Goal: Ask a question: Seek information or help from site administrators or community

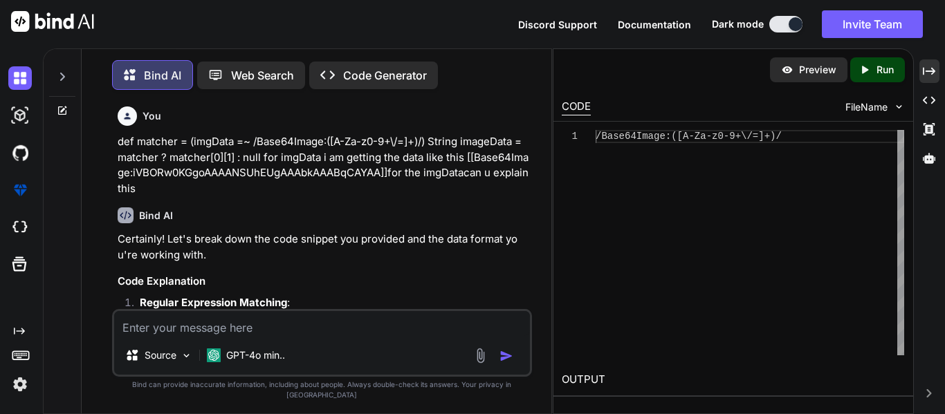
scroll to position [2496, 0]
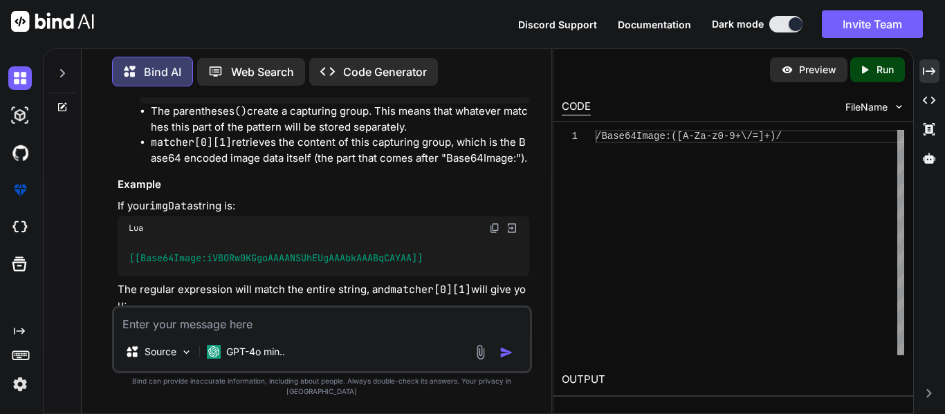
type textarea "h"
type textarea "x"
type textarea "ho"
type textarea "x"
type textarea "how"
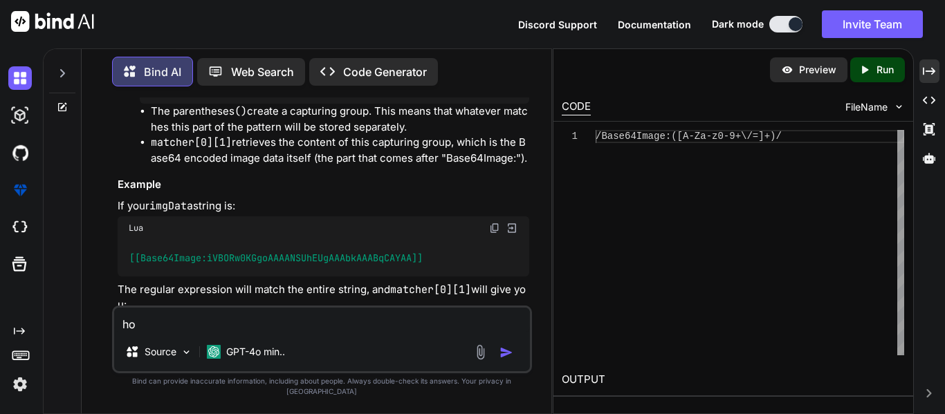
type textarea "x"
type textarea "how"
type textarea "x"
type textarea "how t"
type textarea "x"
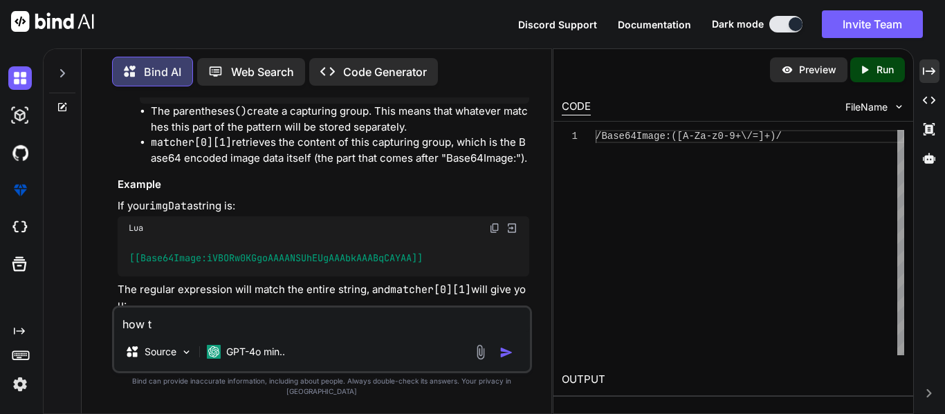
type textarea "how to"
type textarea "x"
type textarea "how to"
type textarea "x"
type textarea "how to a"
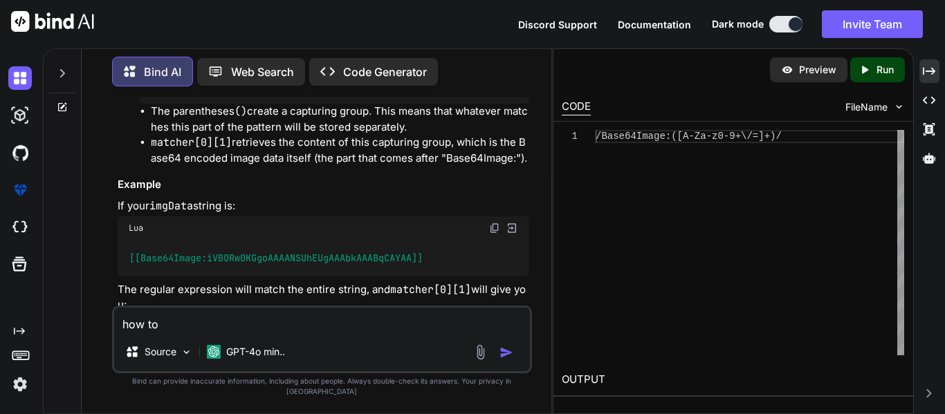
type textarea "x"
type textarea "how to"
type textarea "x"
type textarea "how to s"
type textarea "x"
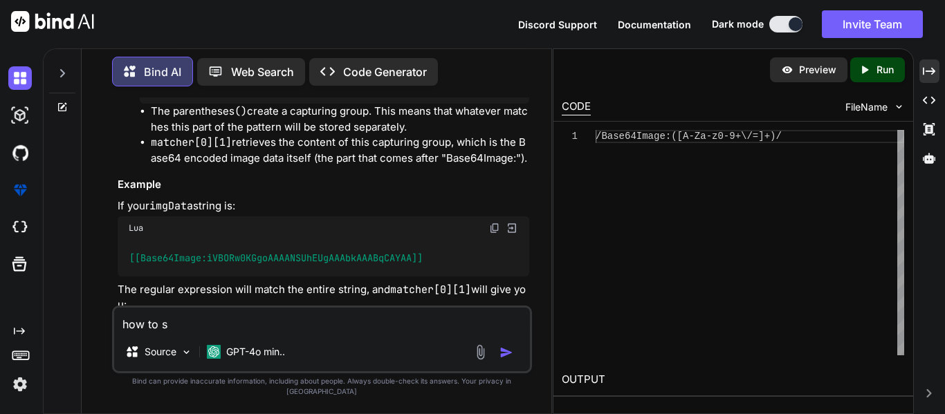
type textarea "how to so"
type textarea "x"
type textarea "how to sor"
type textarea "x"
type textarea "how to sort"
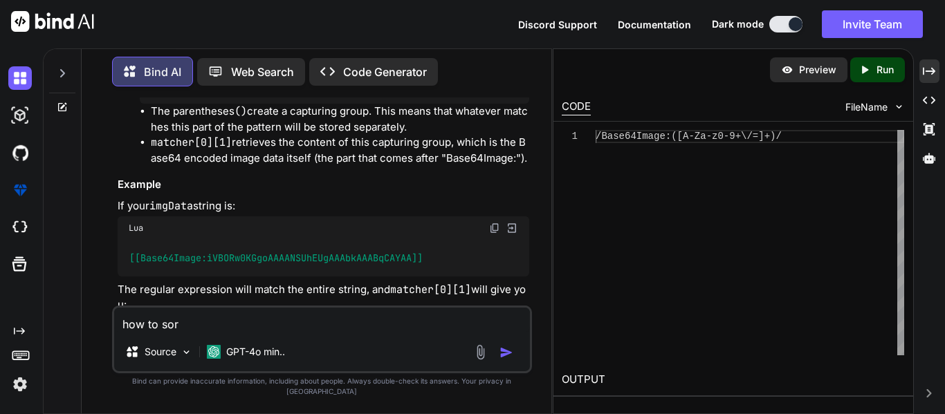
type textarea "x"
type textarea "how to sort"
type textarea "x"
type textarea "how to sort t"
type textarea "x"
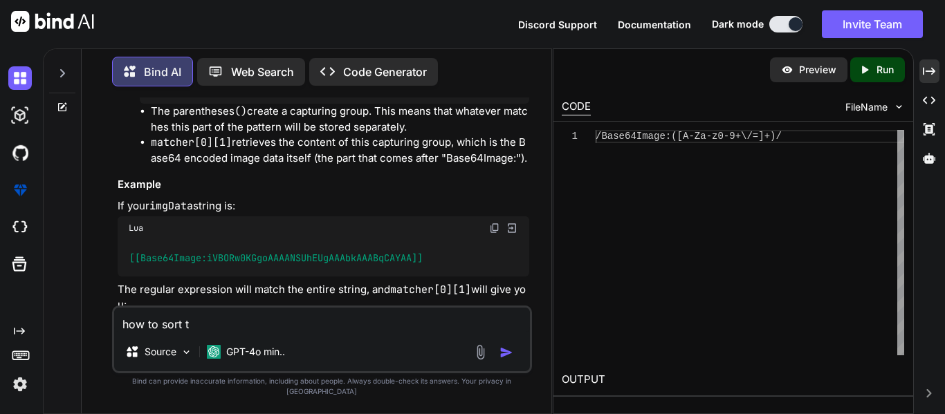
type textarea "how to sort th"
type textarea "x"
type textarea "how to sort the"
type textarea "x"
type textarea "how to sort the"
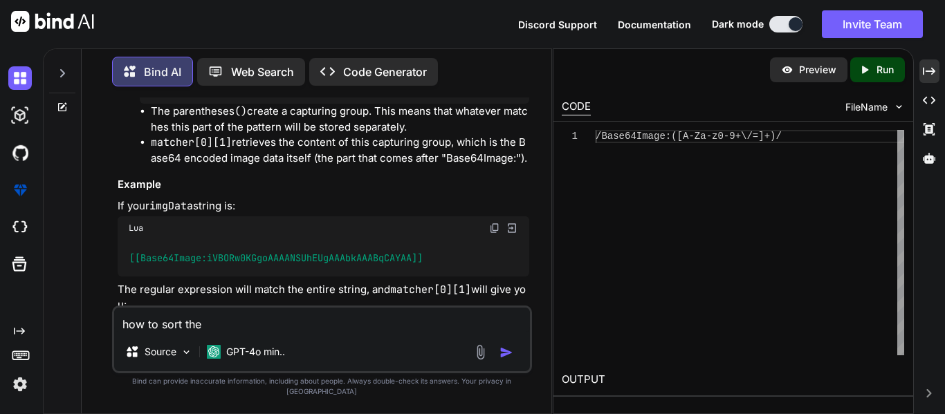
type textarea "x"
type textarea "how to sort the s"
type textarea "x"
type textarea "how to sort the"
type textarea "x"
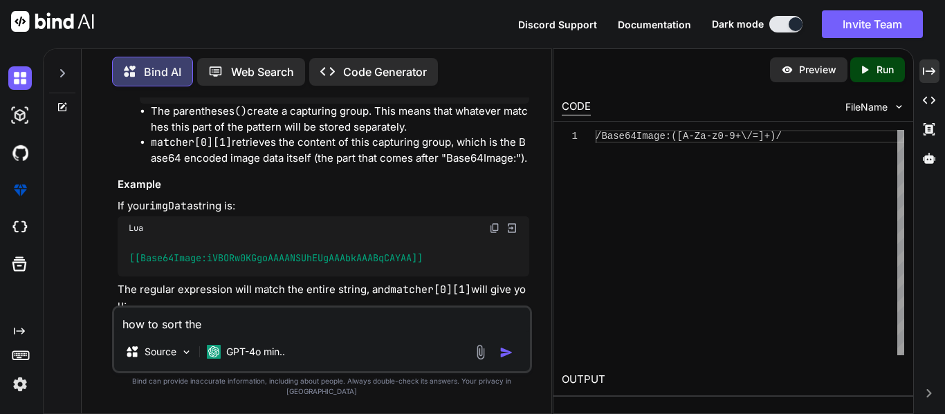
type textarea "how to sort the a"
type textarea "x"
type textarea "how to sort the ar"
type textarea "x"
type textarea "how to sort the arr"
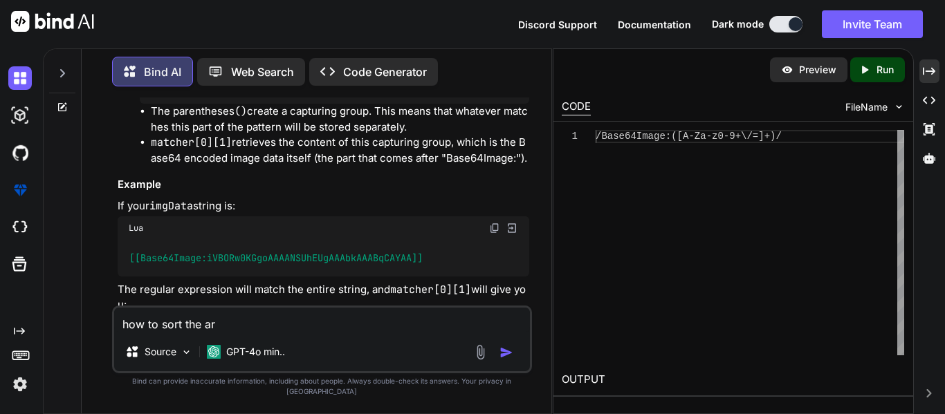
type textarea "x"
type textarea "how to sort the arra"
type textarea "x"
type textarea "how to sort the array"
type textarea "x"
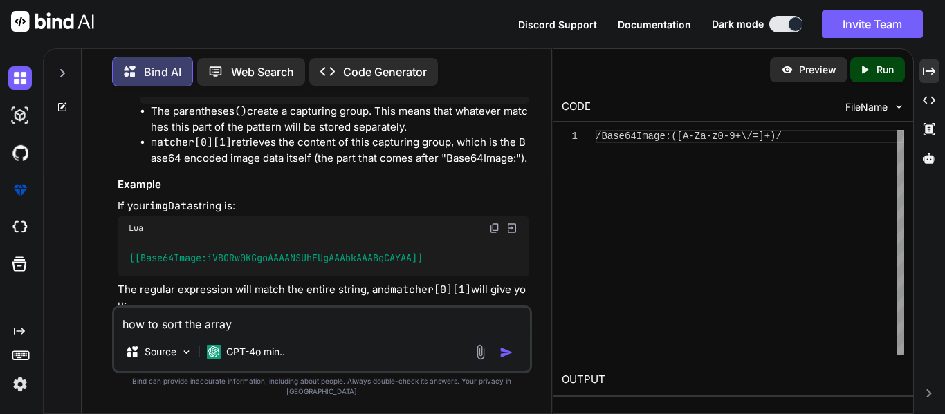
type textarea "how to sort the array"
type textarea "x"
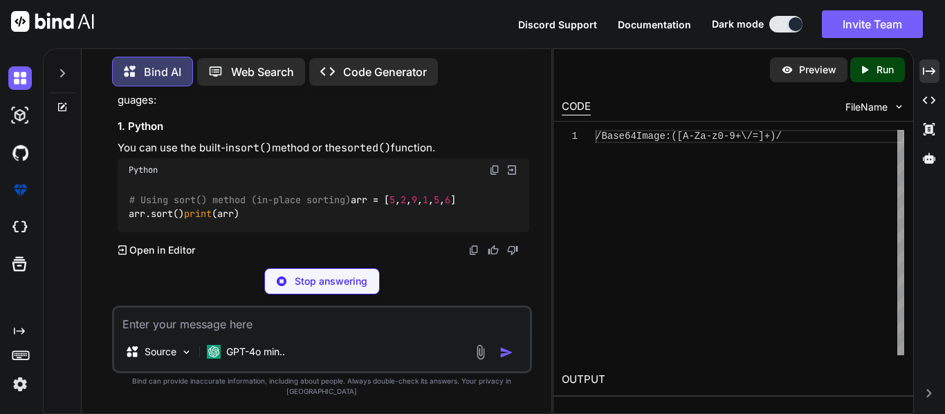
scroll to position [3522, 0]
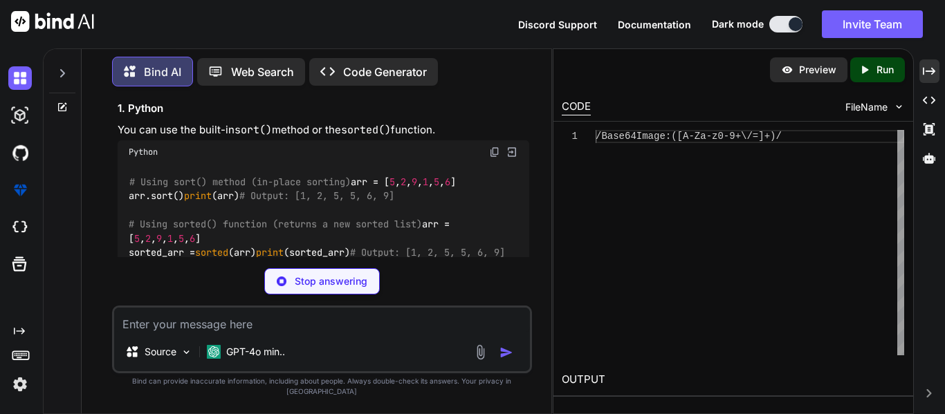
type textarea "x"
type textarea "# Using sort() method (in-place sorting) arr = [5, 2, 9, 1, 5, 6] arr.sort() pr…"
type textarea "x"
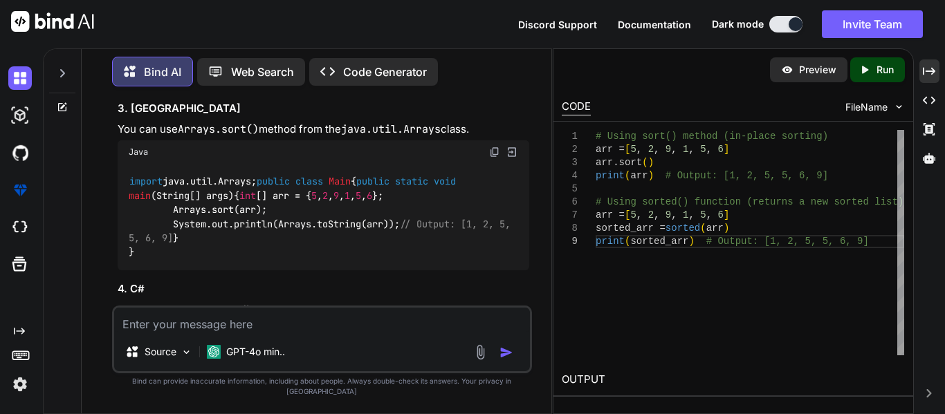
scroll to position [3926, 0]
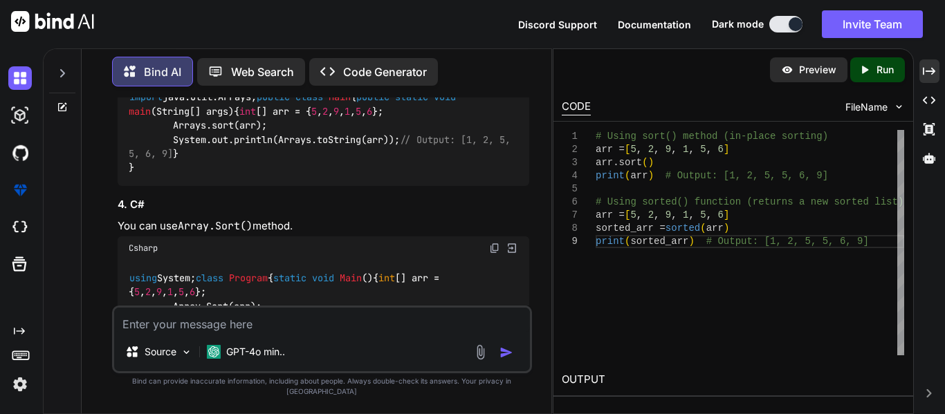
click at [513, 74] on img at bounding box center [512, 68] width 12 height 12
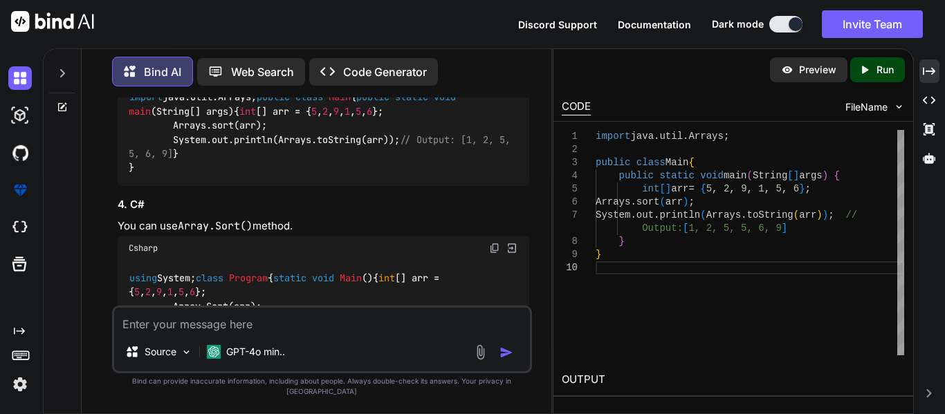
type textarea "x"
click at [230, 333] on textarea at bounding box center [322, 320] width 416 height 25
paste textarea "class Solution { public static boolean checkEqual(int[] a, int[] b) { Arrays.so…"
type textarea "class Solution { public static boolean checkEqual(int[] a, int[] b) { Arrays.so…"
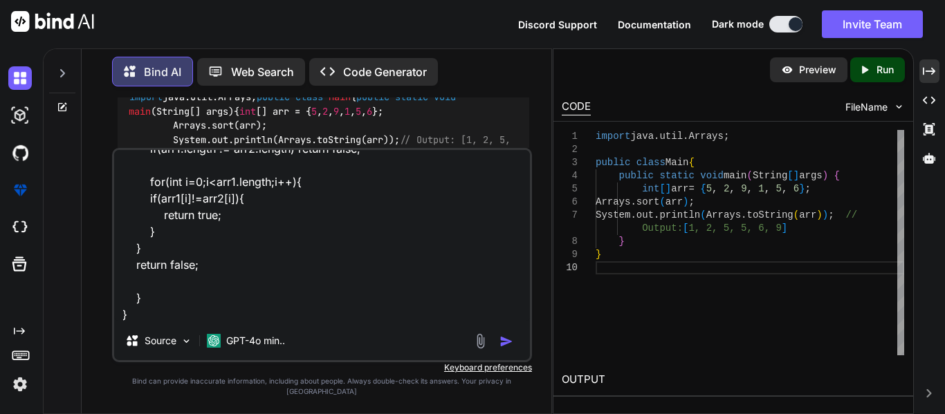
type textarea "x"
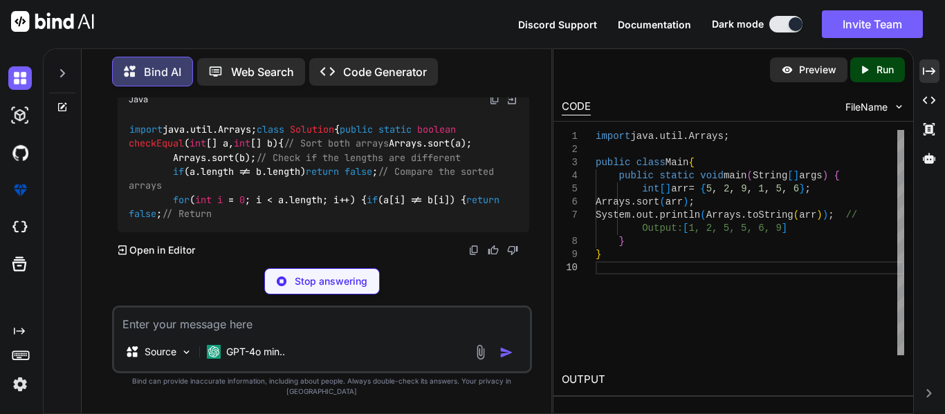
scroll to position [4854, 0]
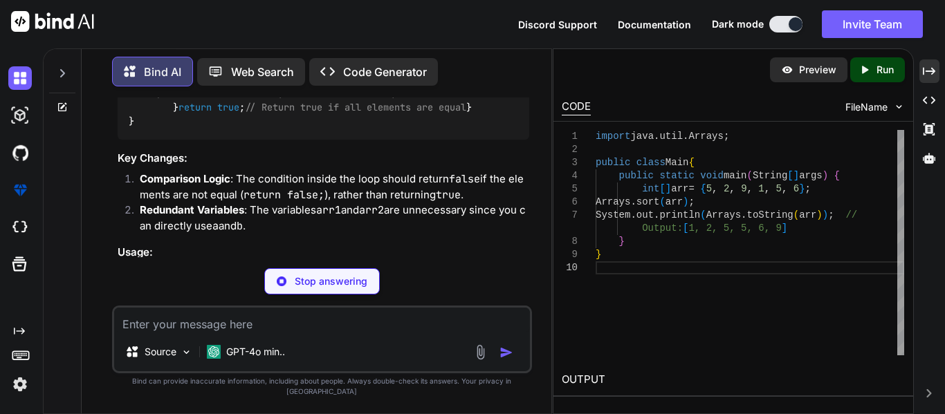
type textarea "x"
type textarea "equal } }"
type textarea "x"
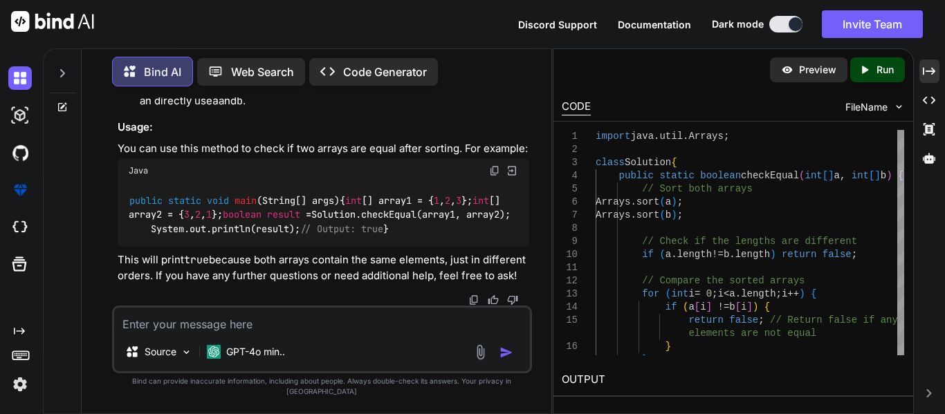
scroll to position [5006, 0]
click at [280, 326] on textarea at bounding box center [322, 320] width 416 height 25
paste textarea "our program took more time than expected.Expected Time Limit : 2.57sec"
type textarea "our program took more time than expected.Expected Time Limit : 2.57sec"
type textarea "x"
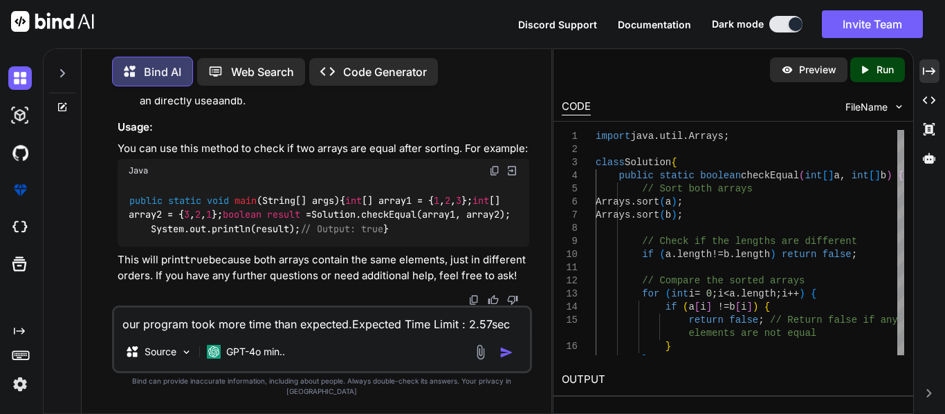
paste textarea "static int countPairs(int arr1[], int arr2[], int x) { int result = 0; for(int …"
type textarea "our program took more time than expected.Expected Time Limit : 2.57sec static i…"
type textarea "x"
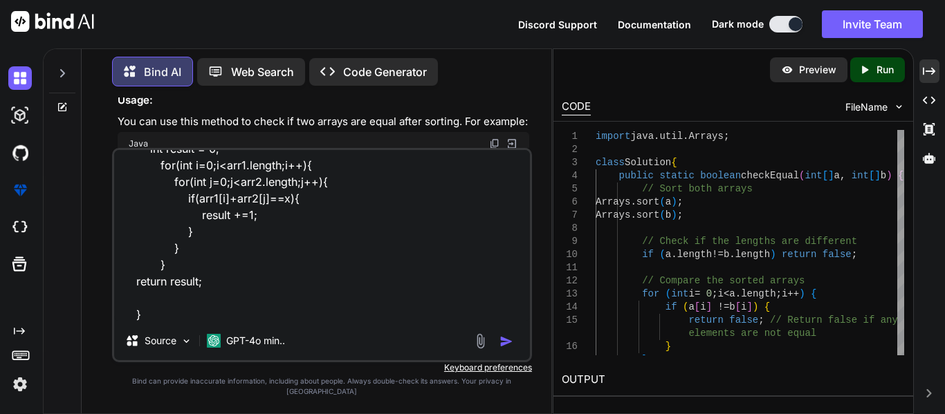
type textarea "our program took more time than expected.Expected Time Limit : 2.57sec static i…"
type textarea "x"
type textarea "our program took more time than expected.Expected Time Limit : 2.57sec static i…"
type textarea "x"
type textarea "our program took more time than expected.Expected Time Limit : 2.57sec static i…"
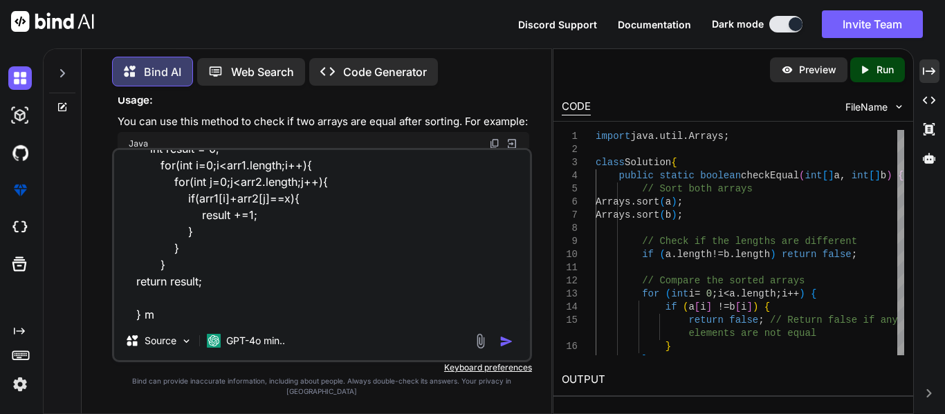
type textarea "x"
type textarea "our program took more time than expected.Expected Time Limit : 2.57sec static i…"
type textarea "x"
type textarea "our program took more time than expected.Expected Time Limit : 2.57sec static i…"
type textarea "x"
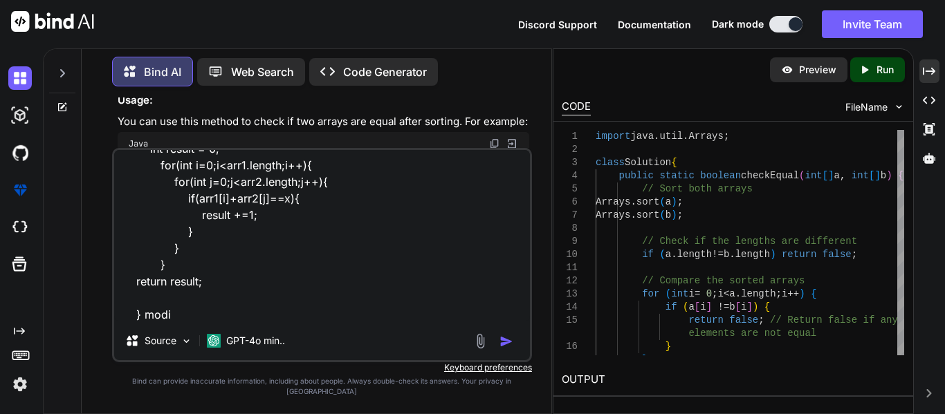
type textarea "our program took more time than expected.Expected Time Limit : 2.57sec static i…"
type textarea "x"
type textarea "our program took more time than expected.Expected Time Limit : 2.57sec static i…"
type textarea "x"
type textarea "our program took more time than expected.Expected Time Limit : 2.57sec static i…"
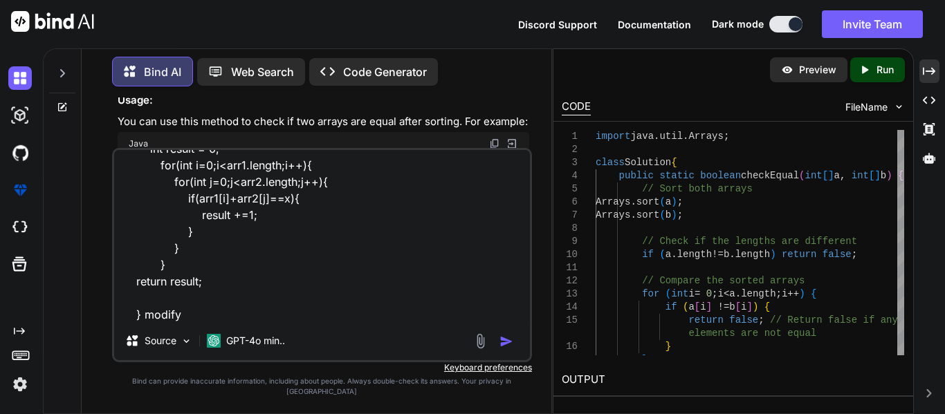
type textarea "x"
type textarea "our program took more time than expected.Expected Time Limit : 2.57sec static i…"
type textarea "x"
type textarea "our program took more time than expected.Expected Time Limit : 2.57sec static i…"
type textarea "x"
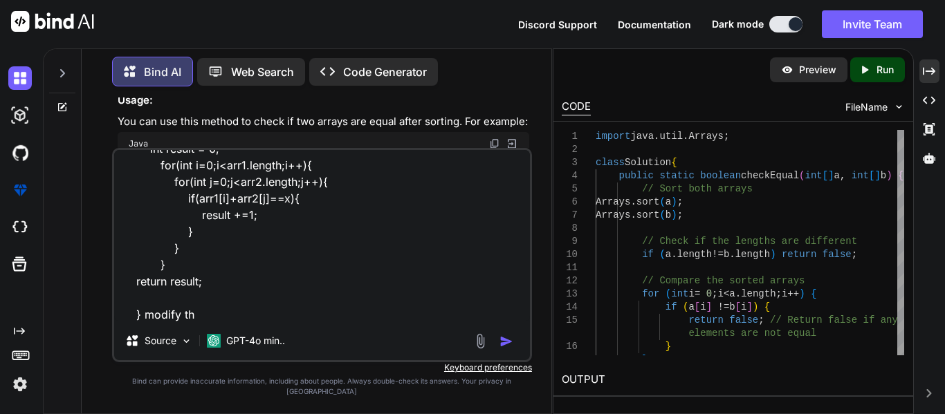
type textarea "our program took more time than expected.Expected Time Limit : 2.57sec static i…"
type textarea "x"
type textarea "our program took more time than expected.Expected Time Limit : 2.57sec static i…"
type textarea "x"
type textarea "our program took more time than expected.Expected Time Limit : 2.57sec static i…"
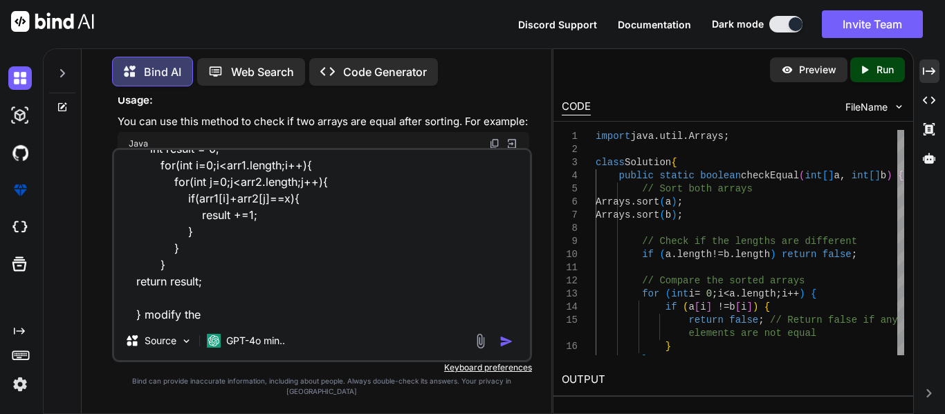
type textarea "x"
type textarea "our program took more time than expected.Expected Time Limit : 2.57sec static i…"
type textarea "x"
type textarea "our program took more time than expected.Expected Time Limit : 2.57sec static i…"
type textarea "x"
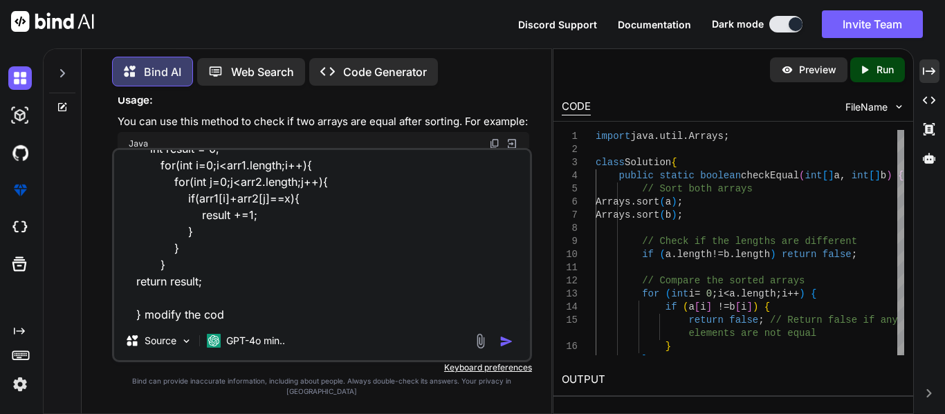
type textarea "our program took more time than expected.Expected Time Limit : 2.57sec static i…"
type textarea "x"
type textarea "our program took more time than expected.Expected Time Limit : 2.57sec static i…"
type textarea "x"
type textarea "our program took more time than expected.Expected Time Limit : 2.57sec static i…"
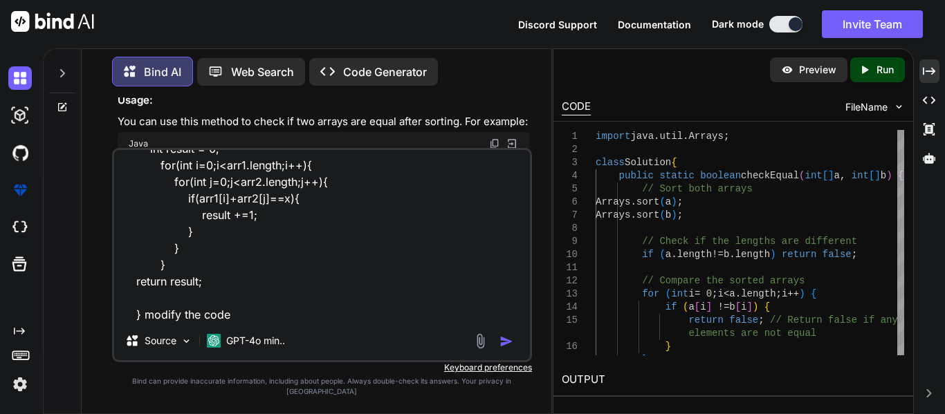
type textarea "x"
type textarea "our program took more time than expected.Expected Time Limit : 2.57sec static i…"
type textarea "x"
type textarea "our program took more time than expected.Expected Time Limit : 2.57sec static i…"
type textarea "x"
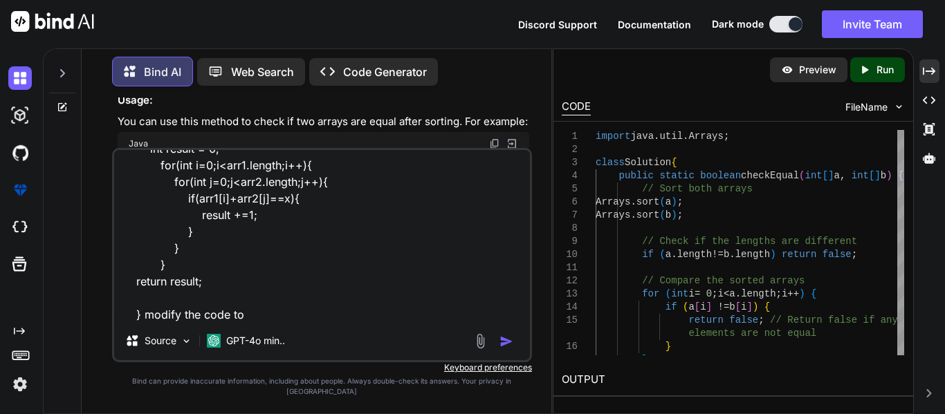
type textarea "our program took more time than expected.Expected Time Limit : 2.57sec static i…"
type textarea "x"
type textarea "our program took more time than expected.Expected Time Limit : 2.57sec static i…"
type textarea "x"
type textarea "our program took more time than expected.Expected Time Limit : 2.57sec static i…"
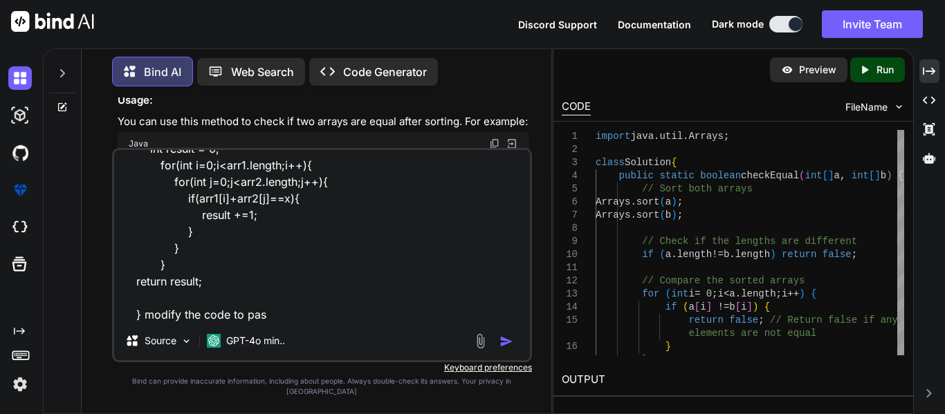
type textarea "x"
type textarea "our program took more time than expected.Expected Time Limit : 2.57sec static i…"
type textarea "x"
type textarea "our program took more time than expected.Expected Time Limit : 2.57sec static i…"
type textarea "x"
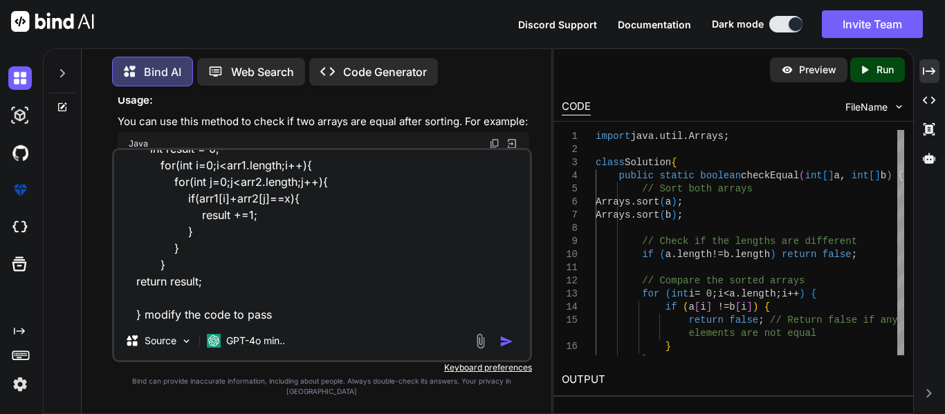
type textarea "our program took more time than expected.Expected Time Limit : 2.57sec static i…"
type textarea "x"
type textarea "our program took more time than expected.Expected Time Limit : 2.57sec static i…"
type textarea "x"
type textarea "our program took more time than expected.Expected Time Limit : 2.57sec static i…"
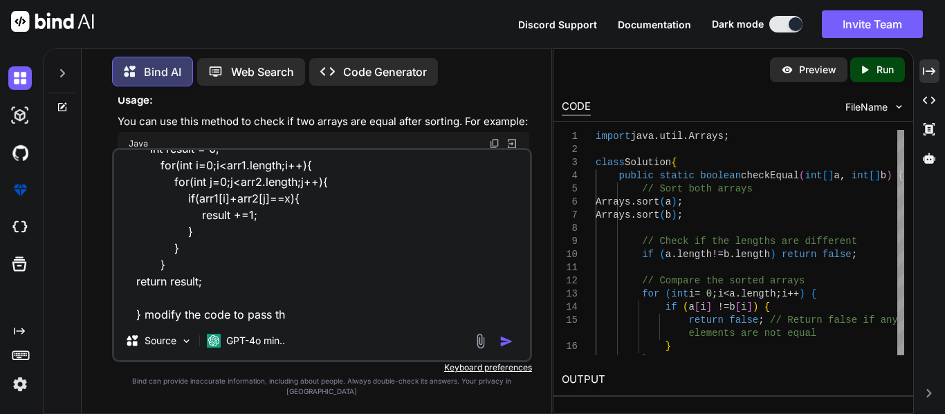
type textarea "x"
type textarea "our program took more time than expected.Expected Time Limit : 2.57sec static i…"
type textarea "x"
type textarea "our program took more time than expected.Expected Time Limit : 2.57sec static i…"
type textarea "x"
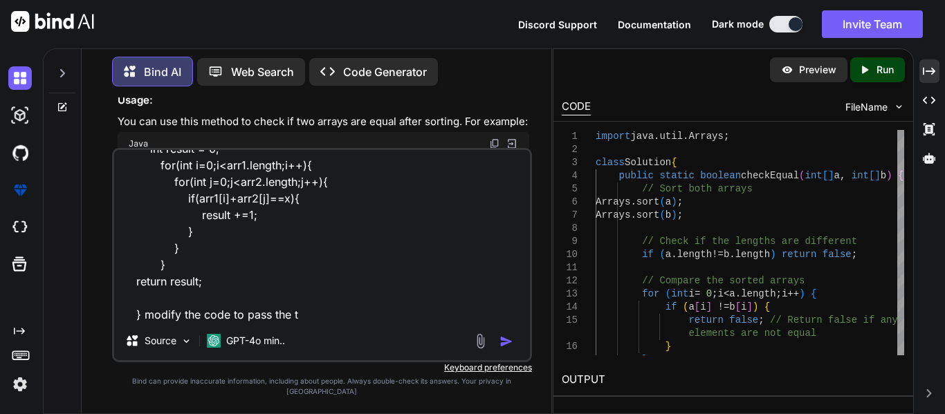
type textarea "our program took more time than expected.Expected Time Limit : 2.57sec static i…"
type textarea "x"
type textarea "our program took more time than expected.Expected Time Limit : 2.57sec static i…"
type textarea "x"
type textarea "our program took more time than expected.Expected Time Limit : 2.57sec static i…"
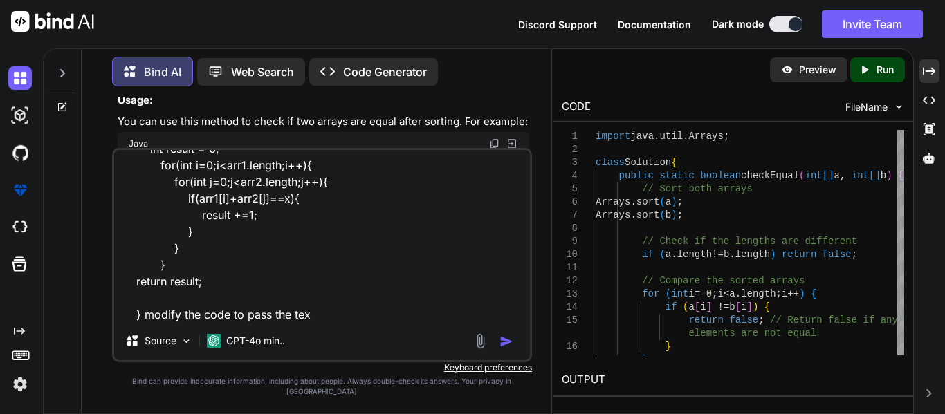
type textarea "x"
type textarea "our program took more time than expected.Expected Time Limit : 2.57sec static i…"
type textarea "x"
type textarea "our program took more time than expected.Expected Time Limit : 2.57sec static i…"
type textarea "x"
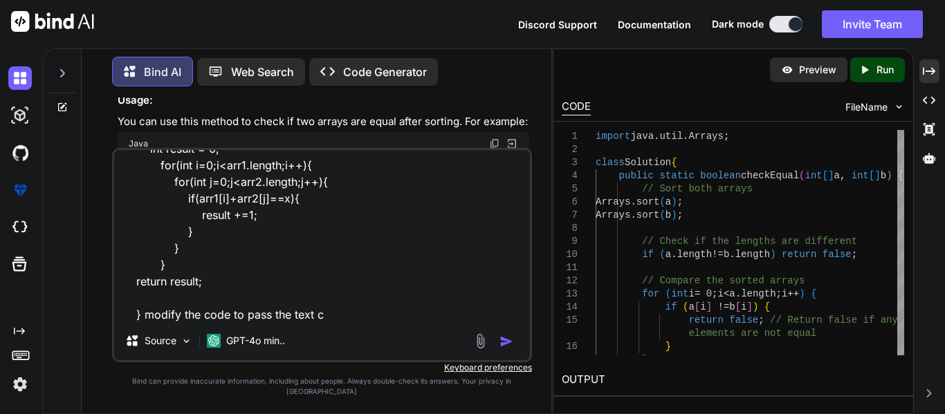
type textarea "our program took more time than expected.Expected Time Limit : 2.57sec static i…"
type textarea "x"
type textarea "our program took more time than expected.Expected Time Limit : 2.57sec static i…"
type textarea "x"
type textarea "our program took more time than expected.Expected Time Limit : 2.57sec static i…"
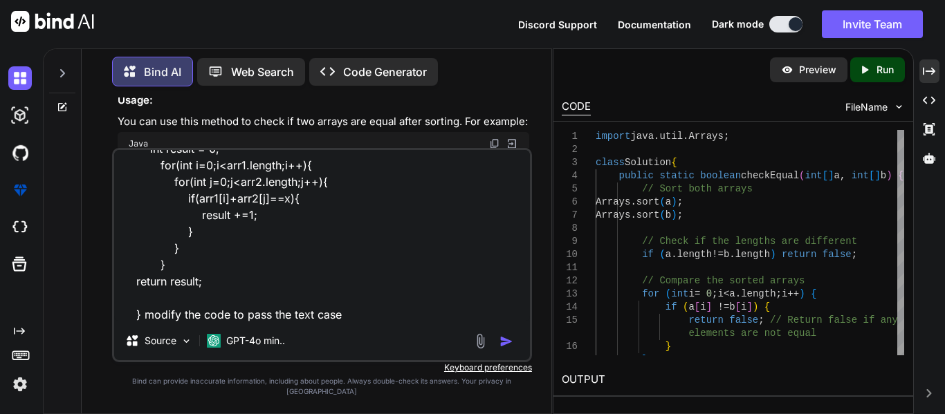
type textarea "x"
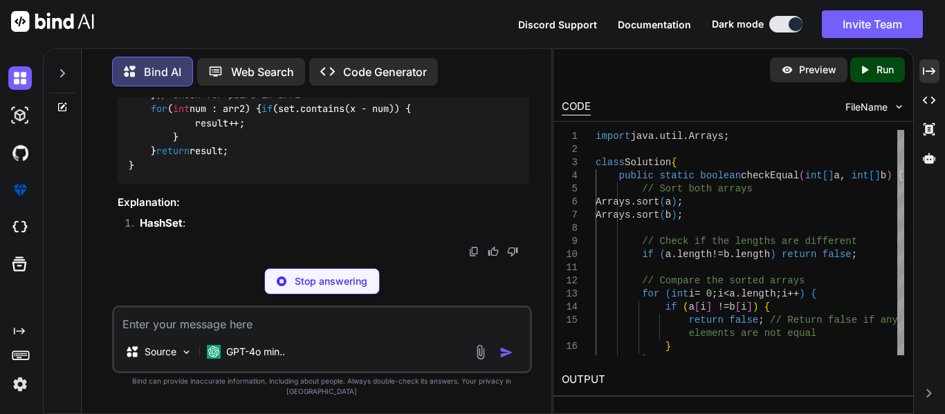
scroll to position [5733, 0]
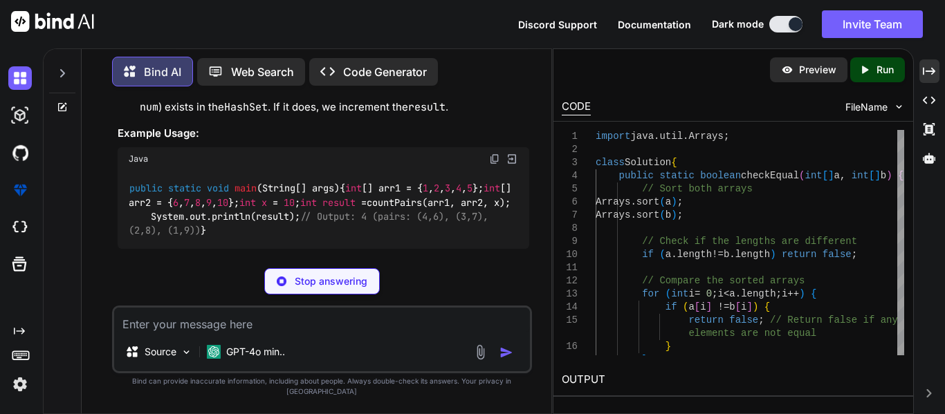
type textarea "x"
type textarea "// Check for pairs in arr2 for (int num : arr2) { if (set.contains(x - num)) { …"
type textarea "x"
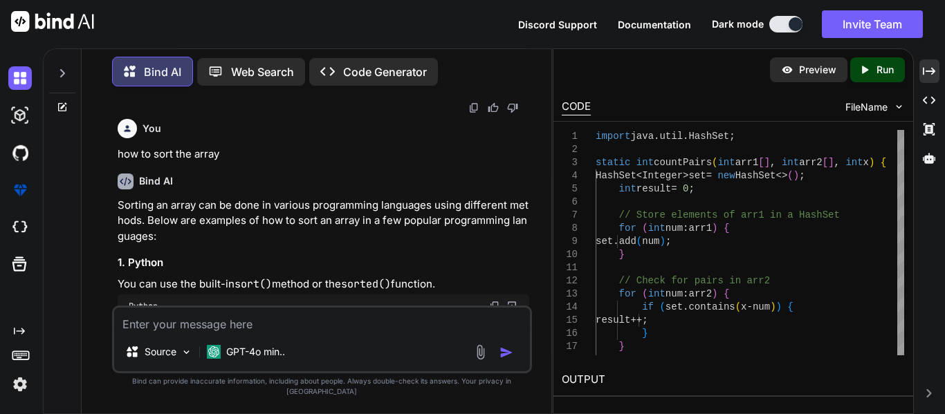
scroll to position [3256, 0]
